Goal: Information Seeking & Learning: Learn about a topic

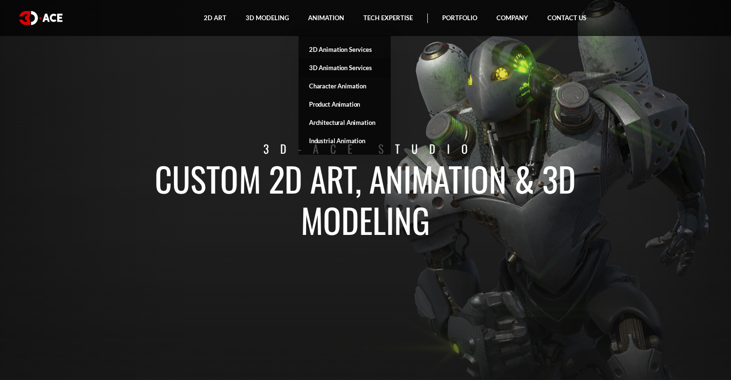
click at [324, 70] on link "3D Animation Services" at bounding box center [344, 68] width 92 height 18
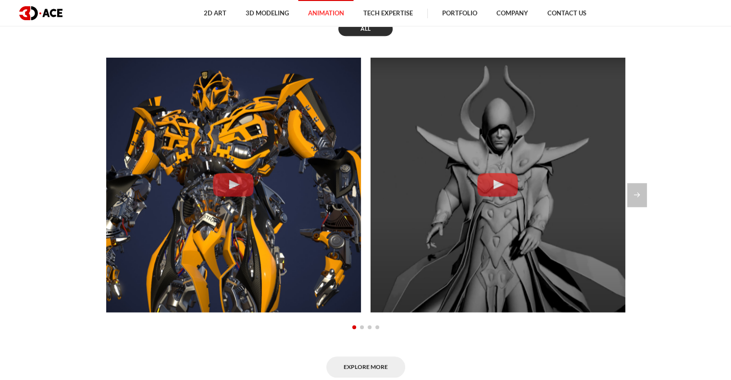
scroll to position [867, 0]
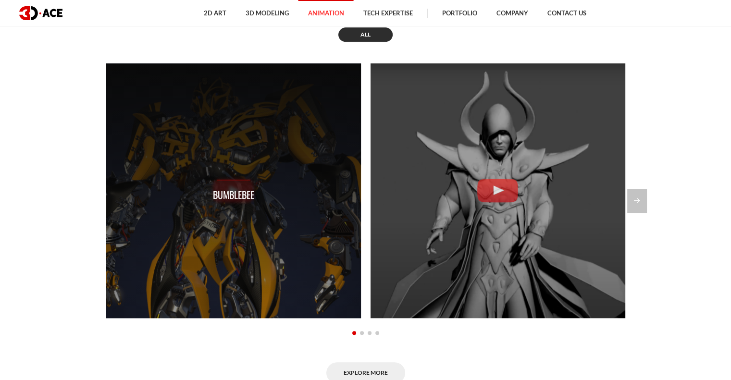
click at [223, 191] on div "Bumblebee" at bounding box center [233, 190] width 255 height 255
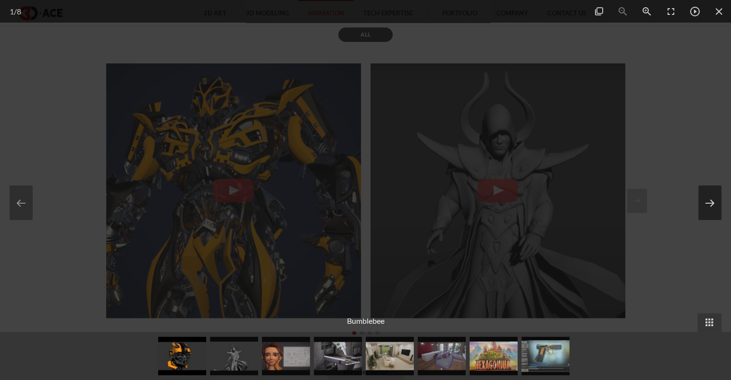
click at [709, 207] on button at bounding box center [709, 203] width 23 height 35
click at [707, 205] on button at bounding box center [709, 203] width 23 height 35
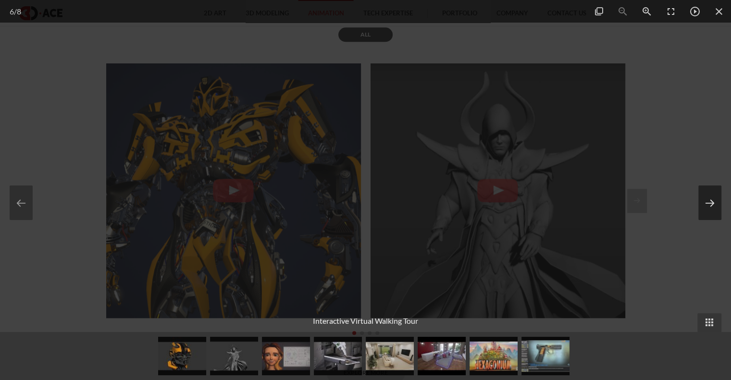
click at [707, 205] on button at bounding box center [709, 203] width 23 height 35
